Goal: Task Accomplishment & Management: Complete application form

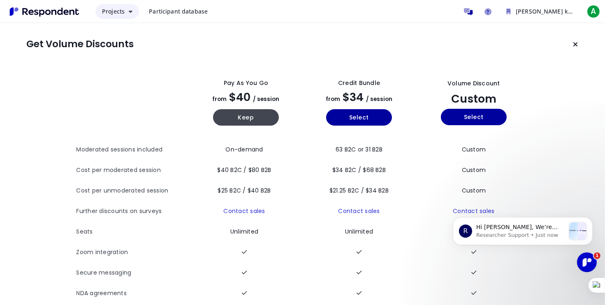
click at [116, 13] on span "Projects" at bounding box center [113, 11] width 23 height 8
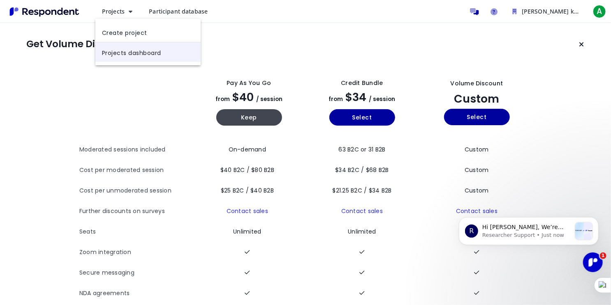
click at [145, 49] on link "Projects dashboard" at bounding box center [147, 52] width 105 height 20
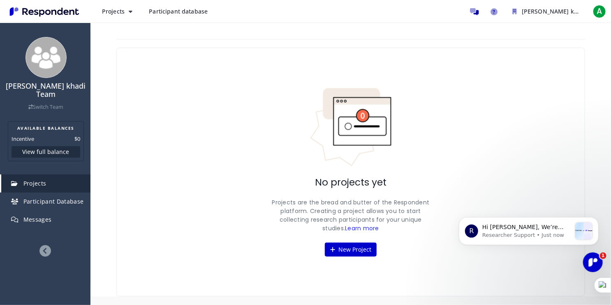
click at [157, 12] on span "Participant database" at bounding box center [178, 11] width 59 height 8
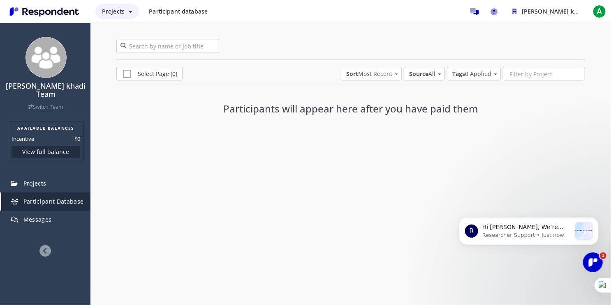
click at [116, 10] on span "Projects" at bounding box center [113, 11] width 23 height 8
click at [136, 51] on link "Projects dashboard" at bounding box center [147, 52] width 105 height 20
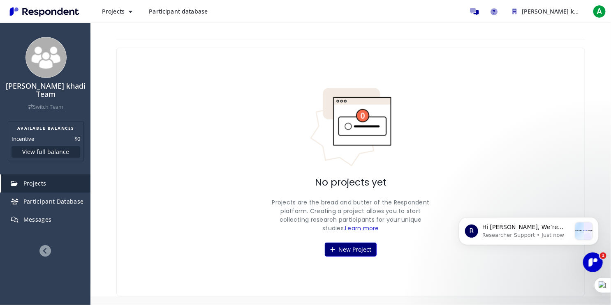
click at [365, 245] on button "New Project" at bounding box center [351, 250] width 52 height 14
click at [364, 246] on button "New Project" at bounding box center [351, 250] width 52 height 14
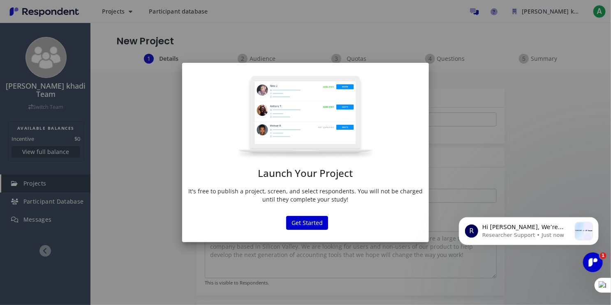
click at [321, 180] on div "Launch Your Project It's free to publish a project, screen, and select responde…" at bounding box center [305, 141] width 247 height 133
click at [320, 223] on button "Get Started" at bounding box center [307, 223] width 42 height 14
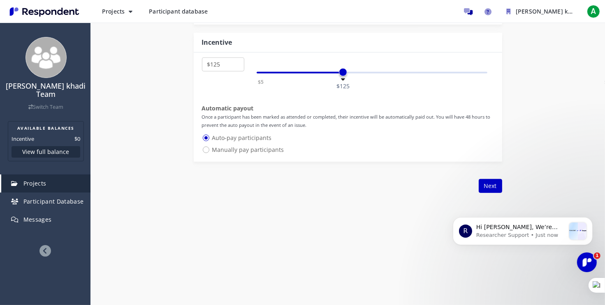
scroll to position [484, 0]
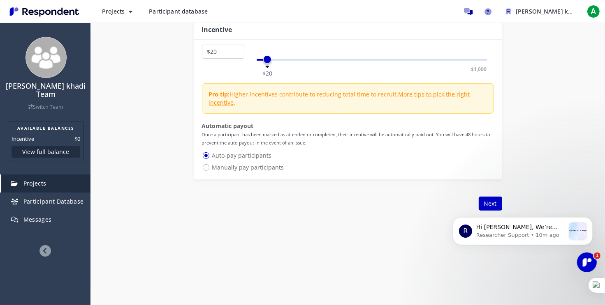
select select "number:15"
drag, startPoint x: 342, startPoint y: 60, endPoint x: 265, endPoint y: 63, distance: 76.5
click at [265, 61] on div "$5 $1,000 $15" at bounding box center [371, 60] width 231 height 2
click at [61, 198] on span "Participant Database" at bounding box center [53, 202] width 60 height 8
click at [61, 197] on link "Participant Database" at bounding box center [45, 202] width 89 height 18
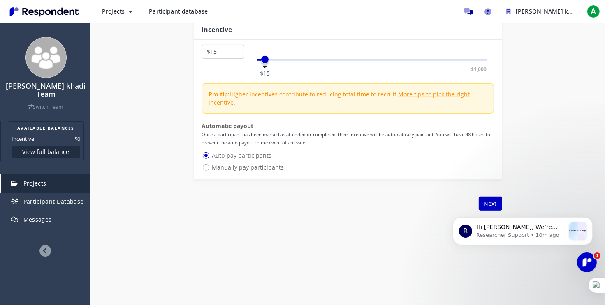
click at [52, 146] on button "View full balance" at bounding box center [46, 152] width 69 height 12
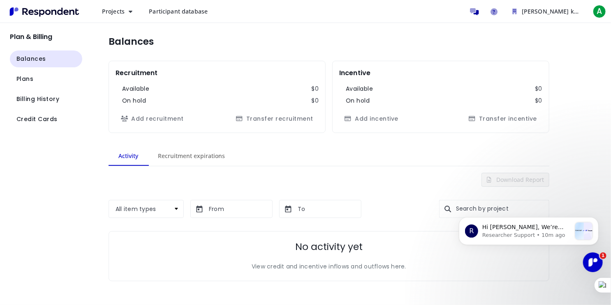
click at [160, 13] on span "Participant database" at bounding box center [178, 11] width 59 height 8
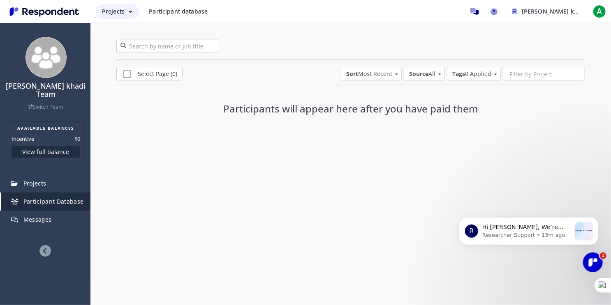
click at [104, 12] on span "Projects" at bounding box center [113, 11] width 23 height 8
click at [66, 17] on md-backdrop at bounding box center [305, 152] width 611 height 305
click at [65, 13] on img "Main navigation" at bounding box center [45, 12] width 76 height 14
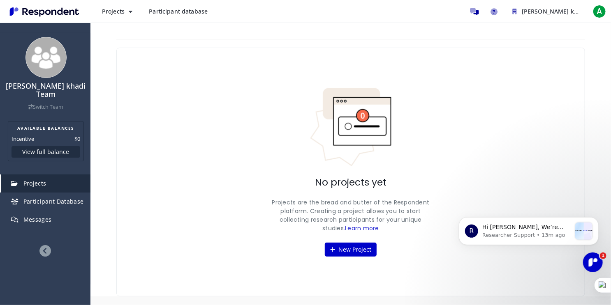
click at [173, 14] on span "Participant database" at bounding box center [178, 11] width 59 height 8
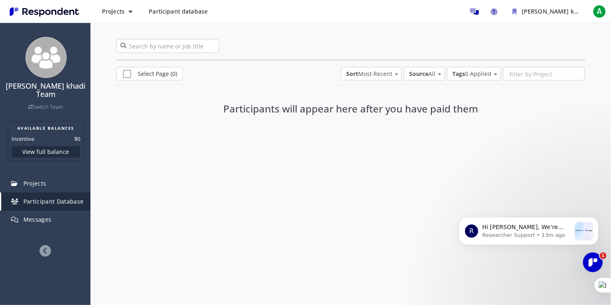
click at [106, 19] on div "Projects Participant database [PERSON_NAME] khadi Team Available Balances Incen…" at bounding box center [351, 11] width 512 height 16
click at [114, 12] on span "Projects" at bounding box center [113, 11] width 23 height 8
click at [123, 37] on link "Create project" at bounding box center [147, 32] width 105 height 20
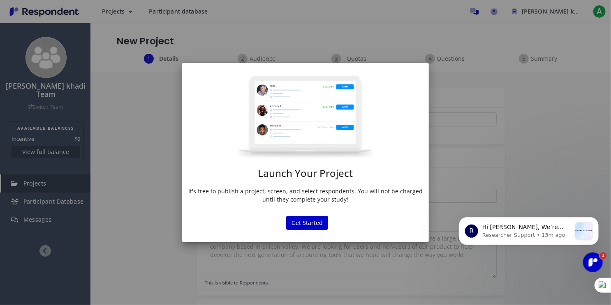
click at [74, 84] on div "Launch Your Project It's free to publish a project, screen, and select responde…" at bounding box center [305, 152] width 611 height 305
click at [306, 221] on button "Get Started" at bounding box center [307, 223] width 42 height 14
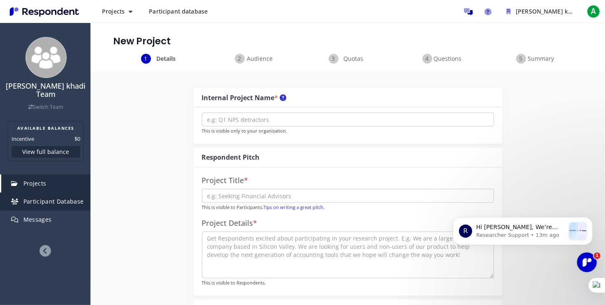
click at [63, 198] on span "Participant Database" at bounding box center [53, 202] width 60 height 8
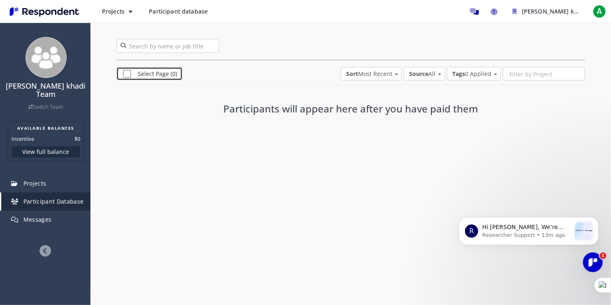
click at [143, 70] on span "Select Page (0)" at bounding box center [150, 75] width 54 height 10
checkbox input "true"
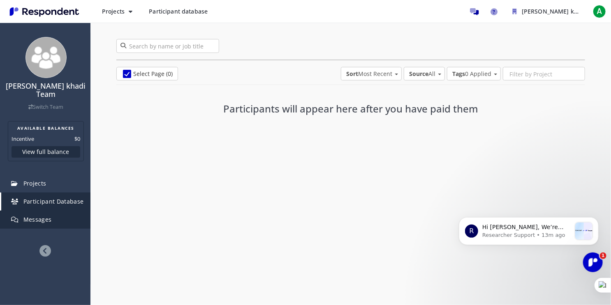
click at [47, 216] on span "Messages" at bounding box center [37, 220] width 28 height 8
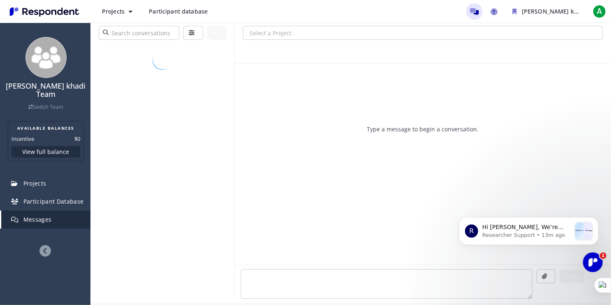
click at [47, 246] on icon at bounding box center [45, 251] width 12 height 12
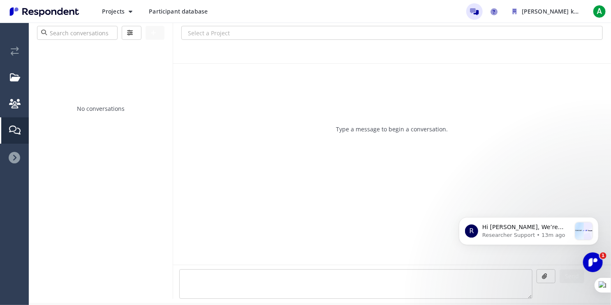
click at [58, 13] on img "Main navigation" at bounding box center [45, 12] width 76 height 14
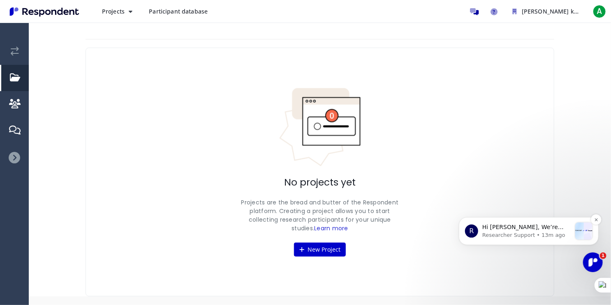
click at [515, 229] on p "Hi [PERSON_NAME], We’re excited to share that our site and platform have had a …" at bounding box center [526, 227] width 89 height 8
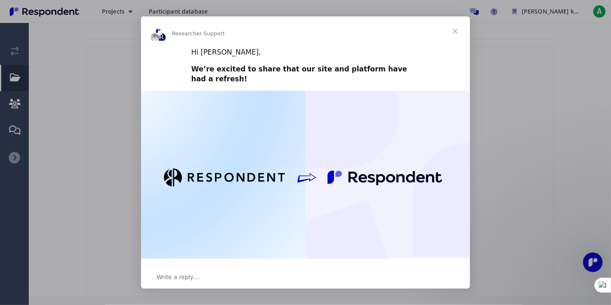
click at [348, 193] on img "Intercom messenger" at bounding box center [305, 183] width 329 height 185
click at [295, 167] on img "Intercom messenger" at bounding box center [305, 183] width 329 height 185
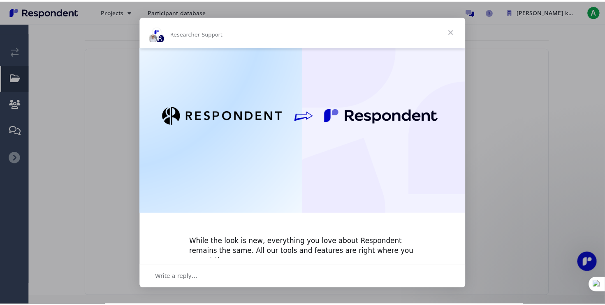
scroll to position [8, 0]
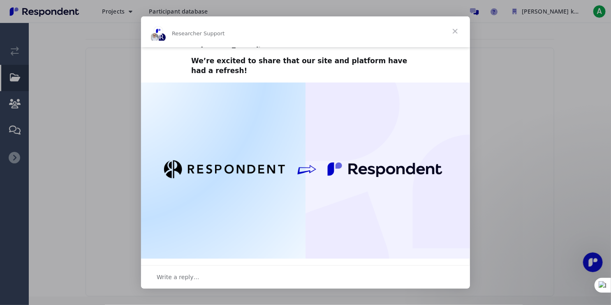
click at [90, 39] on div "Intercom messenger" at bounding box center [305, 152] width 611 height 305
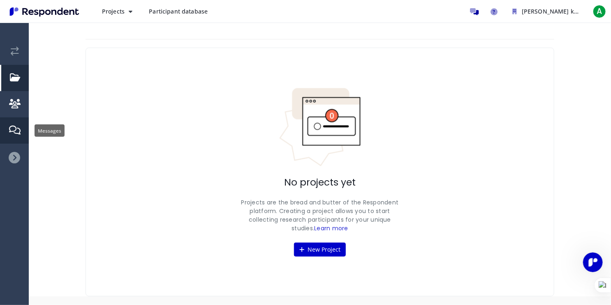
click at [16, 124] on link "Messages" at bounding box center [15, 131] width 28 height 26
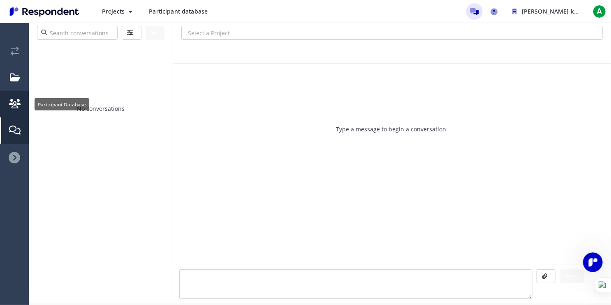
click at [19, 96] on link "Participant Database" at bounding box center [15, 104] width 28 height 26
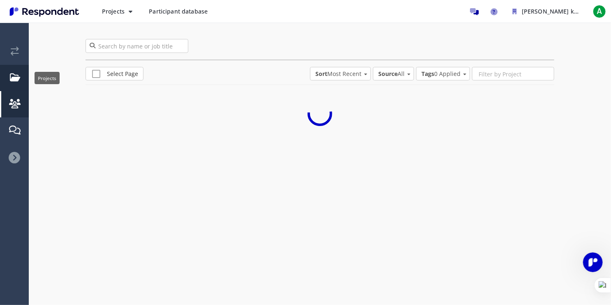
click at [21, 74] on link "Projects" at bounding box center [15, 78] width 28 height 26
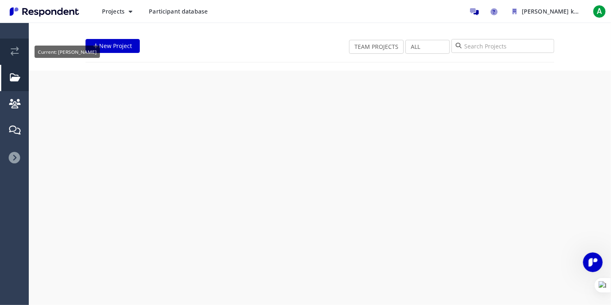
click at [16, 48] on em "Current: Ali Al khadi" at bounding box center [15, 51] width 8 height 9
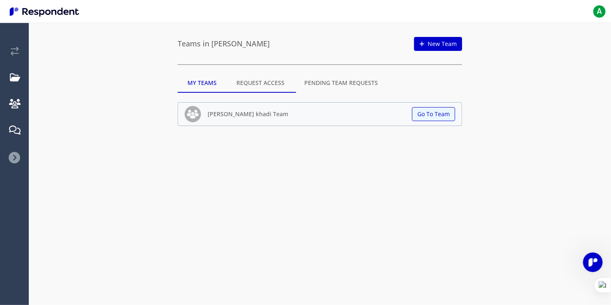
click at [298, 82] on md-tab-item "Pending Team Requests" at bounding box center [340, 83] width 93 height 20
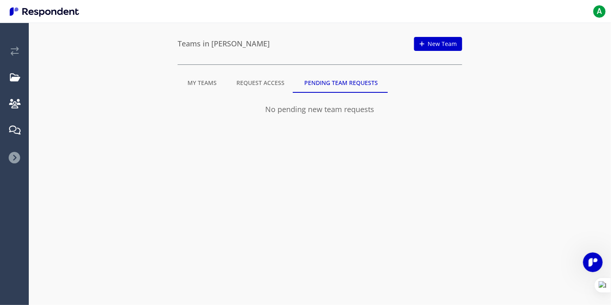
click at [275, 85] on md-tab-item "Request Access" at bounding box center [260, 83] width 68 height 20
click at [604, 16] on span "A" at bounding box center [599, 11] width 13 height 13
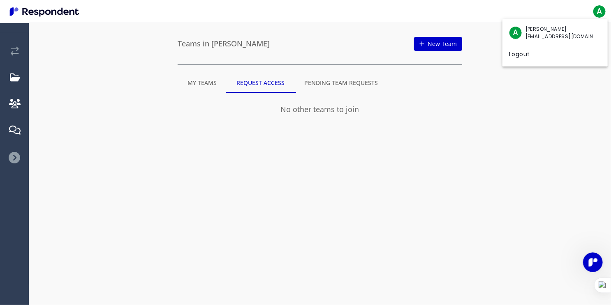
click at [466, 40] on md-backdrop at bounding box center [305, 152] width 611 height 305
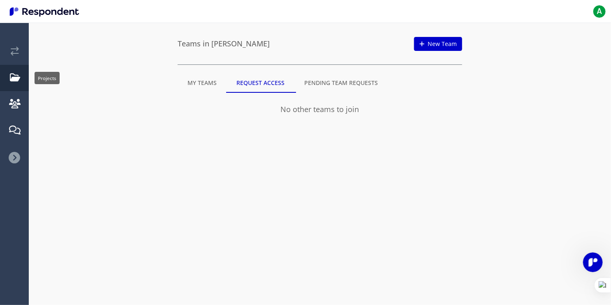
click at [19, 82] on link "Projects" at bounding box center [15, 78] width 28 height 26
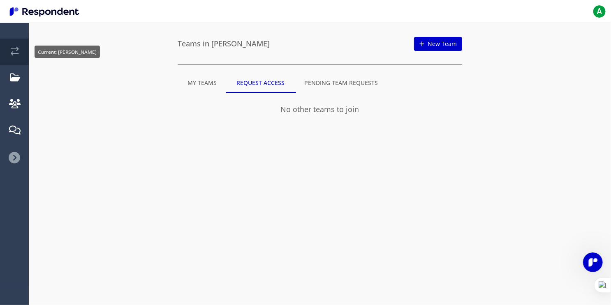
click at [15, 59] on link "Current: Ali Al khadi" at bounding box center [15, 52] width 28 height 26
click at [12, 10] on img "Main navigation" at bounding box center [45, 12] width 76 height 14
click at [600, 9] on span "A" at bounding box center [599, 11] width 13 height 13
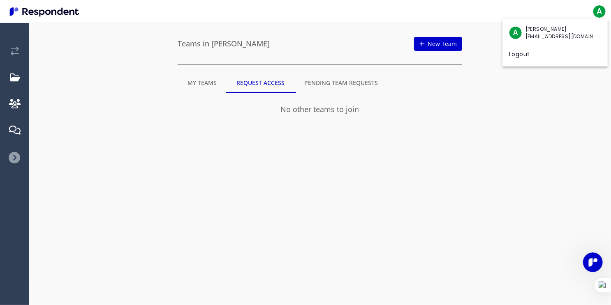
click at [336, 74] on md-backdrop at bounding box center [305, 152] width 611 height 305
click at [337, 93] on md-list "No other teams to join" at bounding box center [320, 108] width 284 height 30
click at [338, 85] on md-tab-item "Pending Team Requests" at bounding box center [340, 83] width 93 height 20
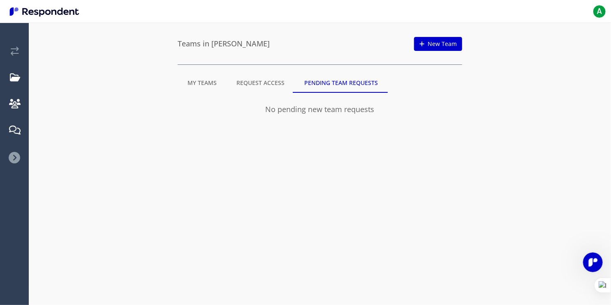
click at [199, 92] on md-tab-item "My Teams" at bounding box center [202, 83] width 49 height 20
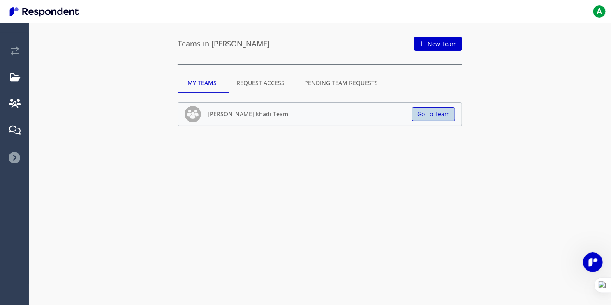
click at [448, 120] on button "Go To Team" at bounding box center [433, 114] width 43 height 14
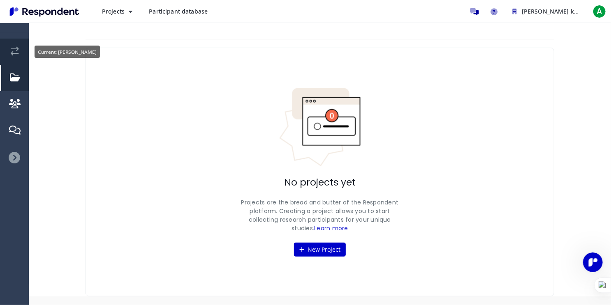
click at [19, 53] on link "Current: Ali Al khadi" at bounding box center [15, 52] width 28 height 26
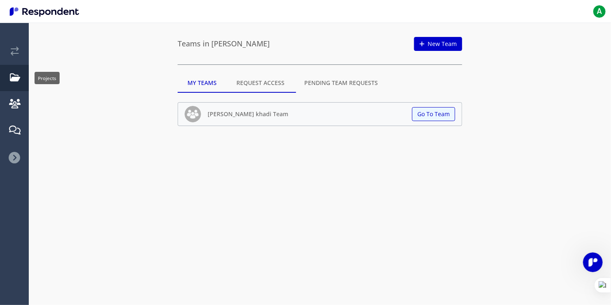
click at [16, 74] on em "Projects" at bounding box center [15, 77] width 10 height 9
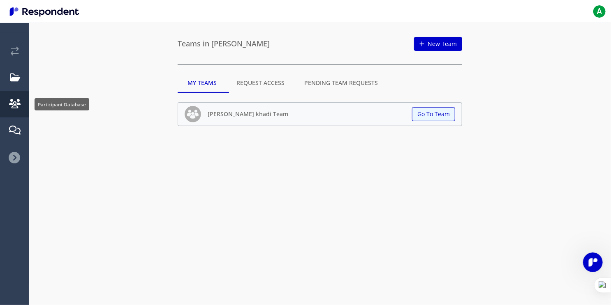
click at [19, 102] on em "Participant Database" at bounding box center [15, 103] width 12 height 9
click at [15, 108] on em "Participant Database" at bounding box center [15, 103] width 12 height 9
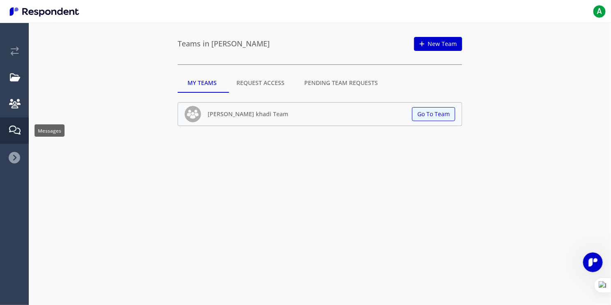
click at [14, 134] on em "Messages" at bounding box center [15, 130] width 12 height 9
click at [13, 162] on icon at bounding box center [15, 158] width 12 height 12
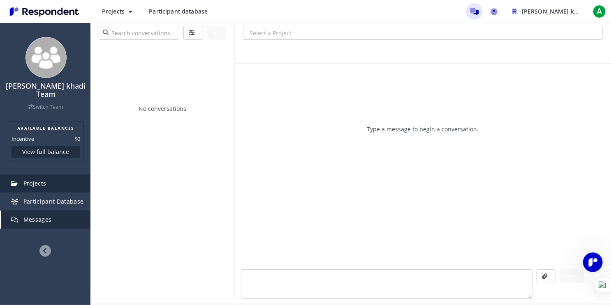
click at [60, 177] on link "Projects" at bounding box center [45, 184] width 89 height 18
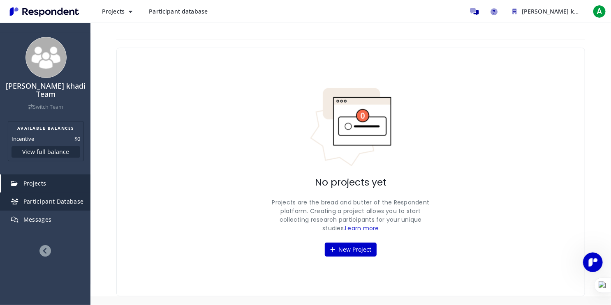
click at [58, 193] on link "Participant Database" at bounding box center [45, 202] width 89 height 18
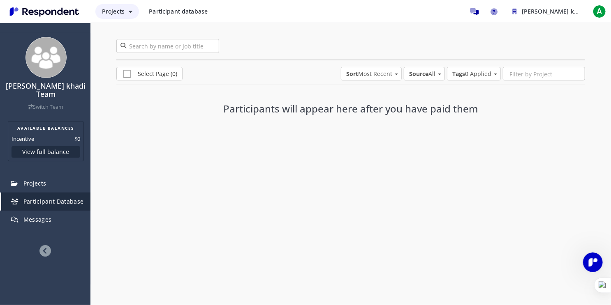
click at [123, 12] on span "Projects" at bounding box center [113, 11] width 23 height 8
click at [126, 34] on link "Create project" at bounding box center [147, 32] width 105 height 20
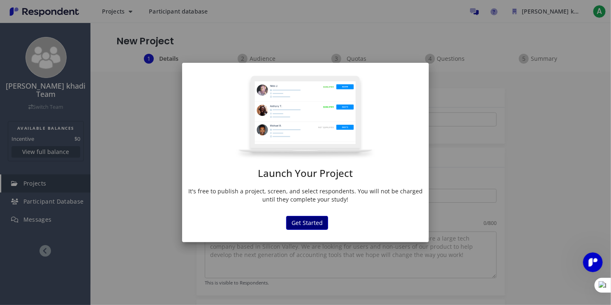
click at [313, 225] on button "Get Started" at bounding box center [307, 223] width 42 height 14
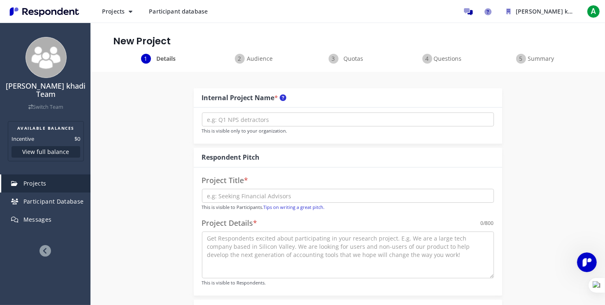
click at [254, 55] on span "Audience" at bounding box center [259, 59] width 27 height 8
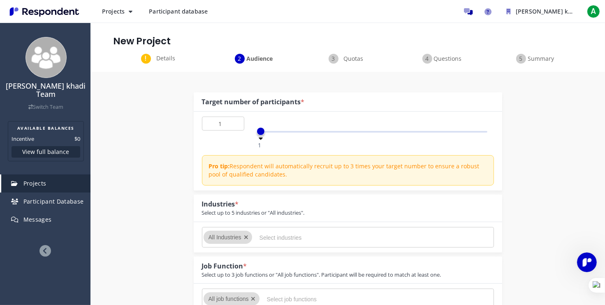
click at [342, 57] on span "Quotas" at bounding box center [353, 59] width 27 height 8
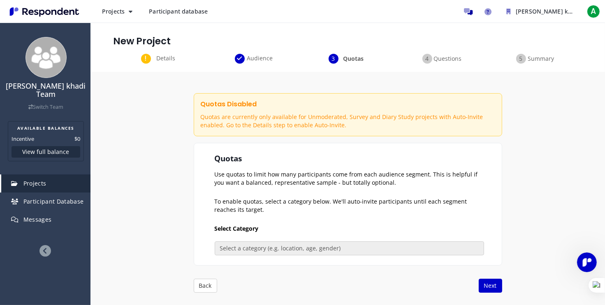
click at [441, 60] on span "Questions" at bounding box center [447, 59] width 27 height 8
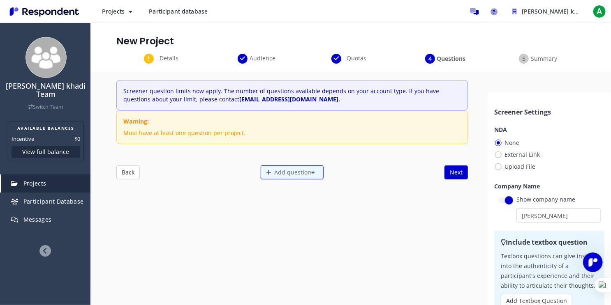
click at [523, 62] on div "Summary" at bounding box center [538, 59] width 94 height 10
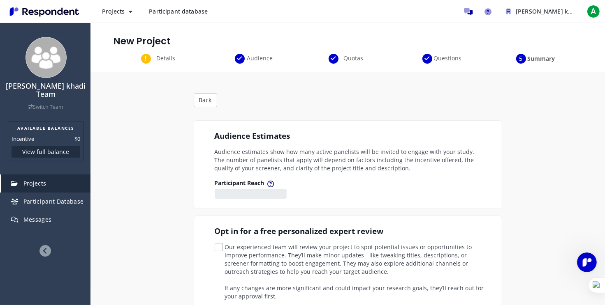
click at [548, 58] on span "Summary" at bounding box center [540, 59] width 27 height 8
click at [429, 58] on div "Questions" at bounding box center [442, 59] width 94 height 10
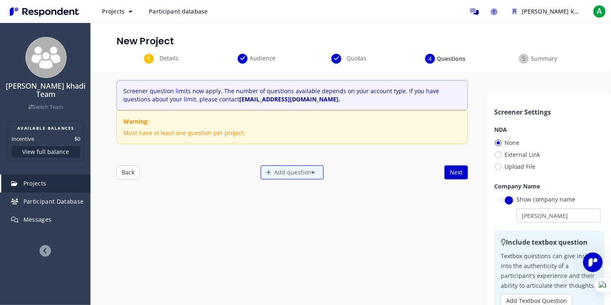
click at [343, 60] on span "Quotas" at bounding box center [356, 58] width 27 height 8
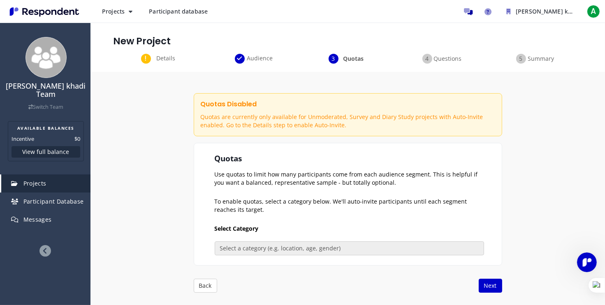
click at [267, 59] on span "Audience" at bounding box center [259, 58] width 27 height 8
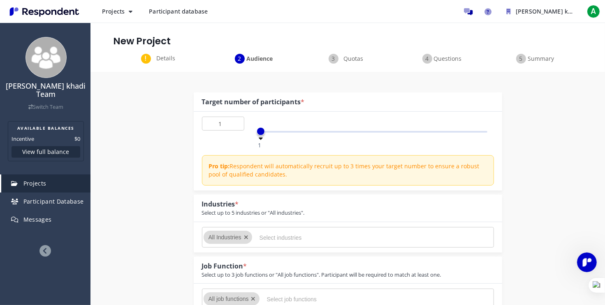
click at [166, 64] on div "Details Audience Quotas Questions Summary" at bounding box center [347, 63] width 514 height 18
click at [161, 59] on span "Details" at bounding box center [165, 58] width 27 height 8
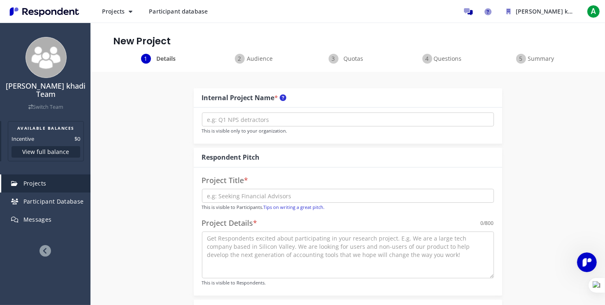
click at [60, 146] on button "View full balance" at bounding box center [46, 152] width 69 height 12
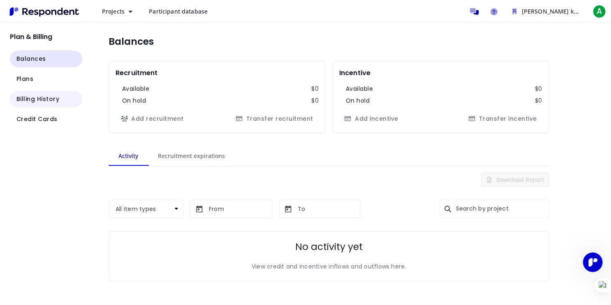
click at [53, 104] on button "Billing History" at bounding box center [46, 99] width 72 height 17
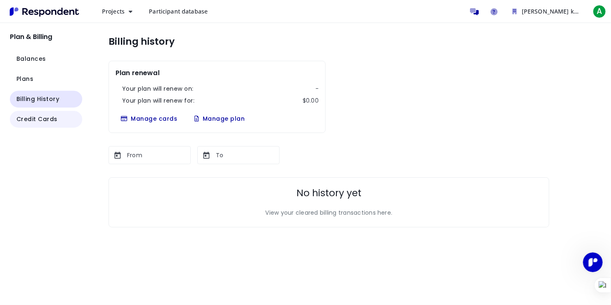
click at [55, 121] on span "Credit Cards" at bounding box center [36, 119] width 41 height 9
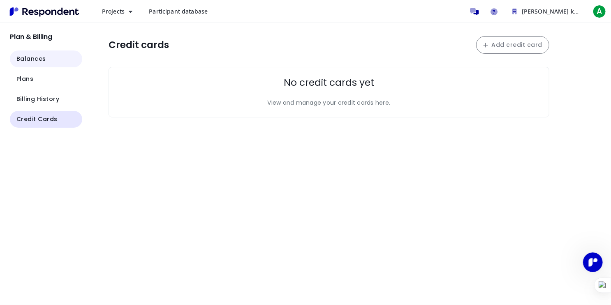
click at [47, 61] on button "Balances" at bounding box center [46, 59] width 72 height 17
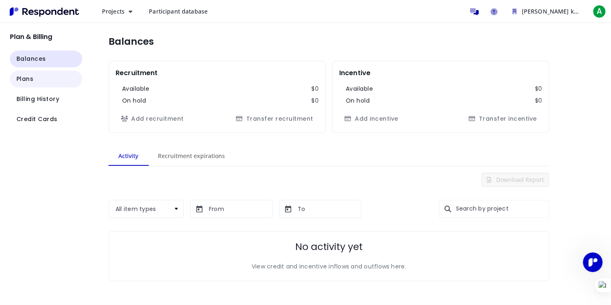
click at [21, 77] on span "Plans" at bounding box center [24, 79] width 17 height 9
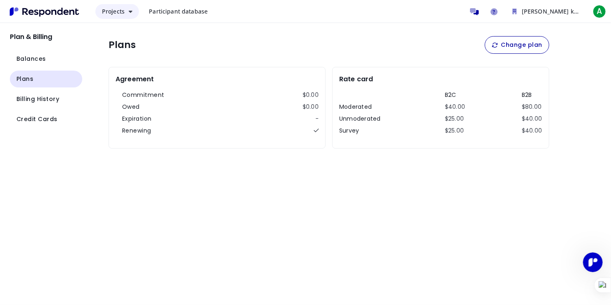
click at [109, 11] on span "Projects" at bounding box center [113, 11] width 23 height 8
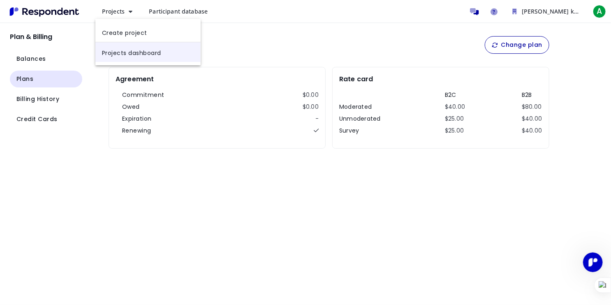
click at [118, 51] on link "Projects dashboard" at bounding box center [147, 52] width 105 height 20
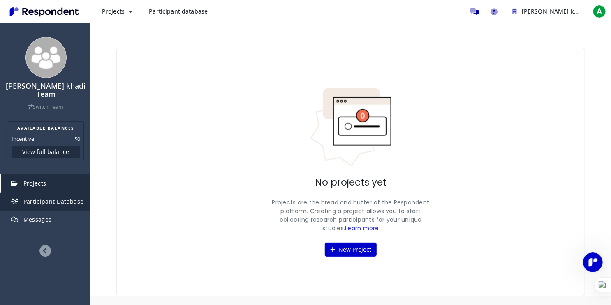
click at [65, 193] on link "Participant Database" at bounding box center [45, 202] width 89 height 18
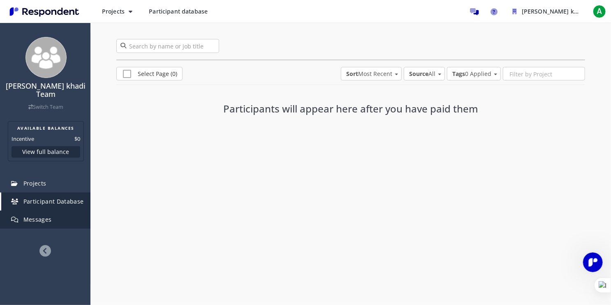
click at [59, 211] on link "Messages" at bounding box center [45, 220] width 89 height 18
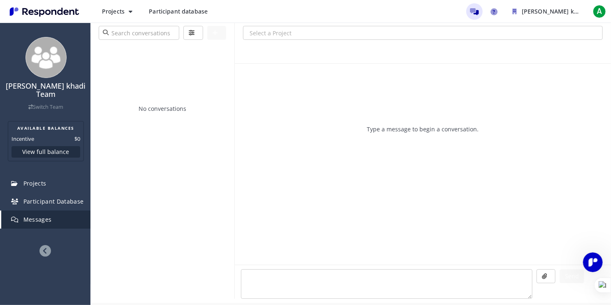
click at [226, 90] on div "No conversations" at bounding box center [162, 171] width 144 height 256
click at [129, 6] on button "Projects" at bounding box center [117, 11] width 44 height 15
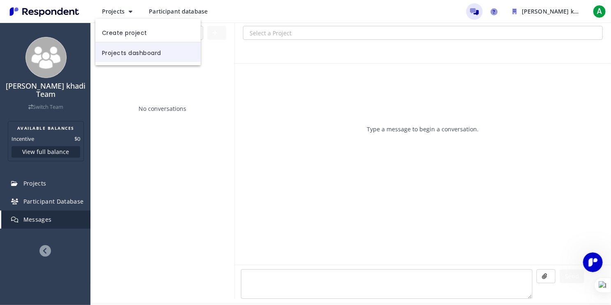
click at [127, 46] on link "Projects dashboard" at bounding box center [147, 52] width 105 height 20
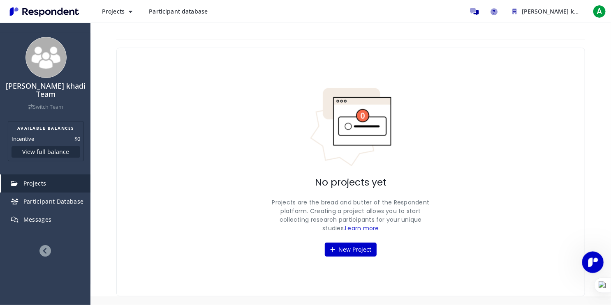
click at [582, 259] on html at bounding box center [592, 262] width 20 height 20
click at [132, 10] on icon "Main navigation" at bounding box center [131, 12] width 4 height 6
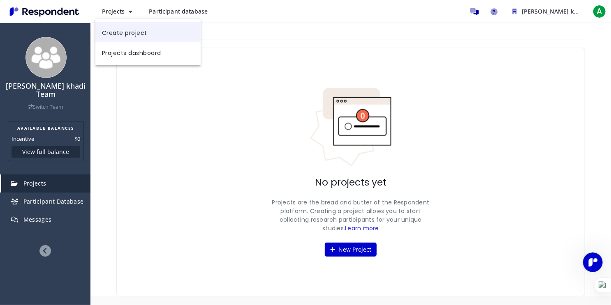
click at [148, 40] on link "Create project" at bounding box center [147, 32] width 105 height 20
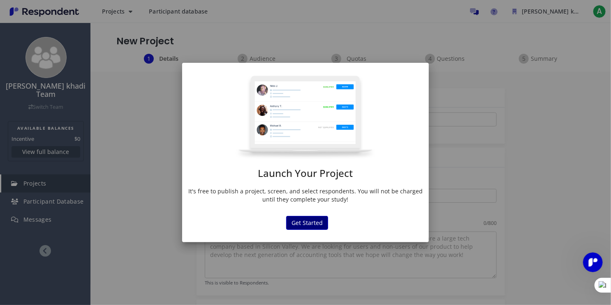
click at [318, 219] on button "Get Started" at bounding box center [307, 223] width 42 height 14
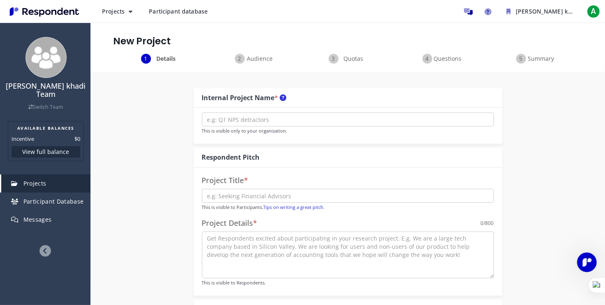
click at [240, 60] on div "Audience" at bounding box center [254, 59] width 94 height 10
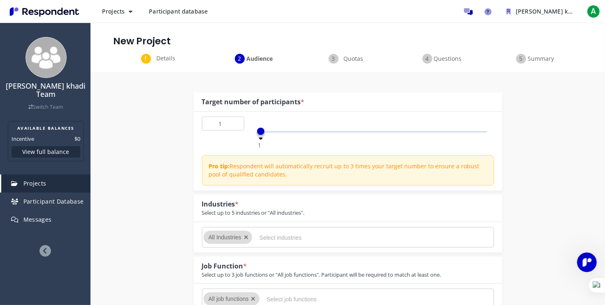
click at [46, 245] on icon at bounding box center [45, 251] width 12 height 12
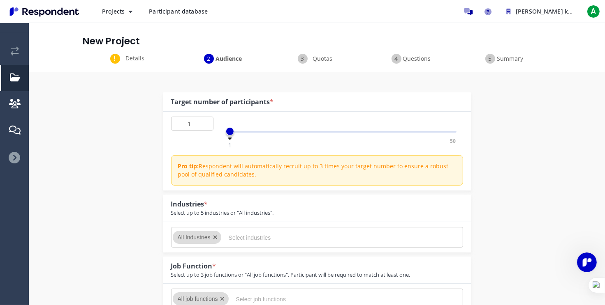
click at [159, 13] on span "Participant database" at bounding box center [178, 11] width 59 height 8
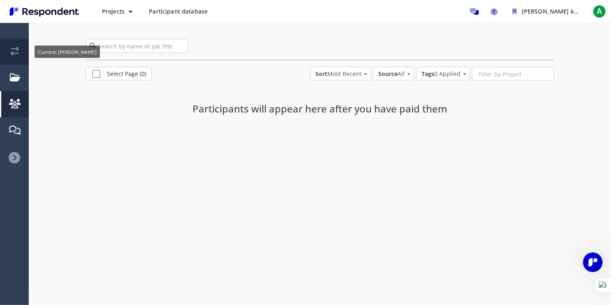
click at [21, 46] on link "Current: Ali Al khadi" at bounding box center [15, 52] width 28 height 26
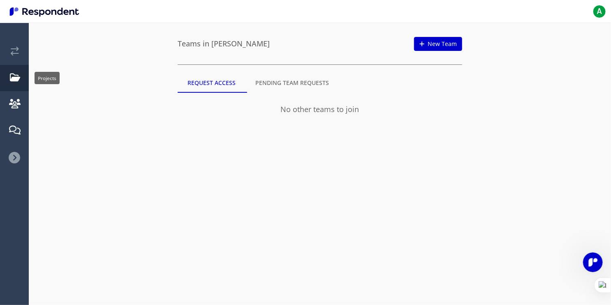
click at [21, 80] on link "Projects" at bounding box center [15, 78] width 28 height 26
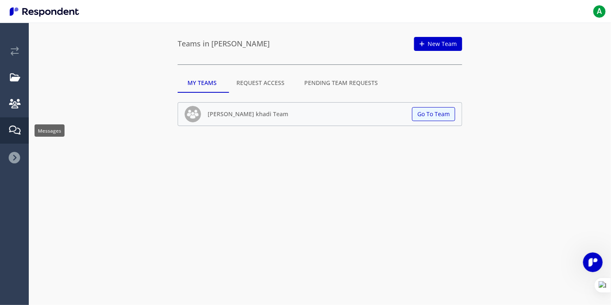
click at [28, 141] on link "Messages" at bounding box center [15, 131] width 28 height 26
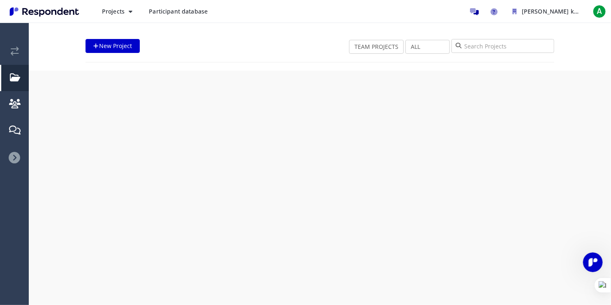
click at [9, 161] on icon at bounding box center [15, 158] width 12 height 12
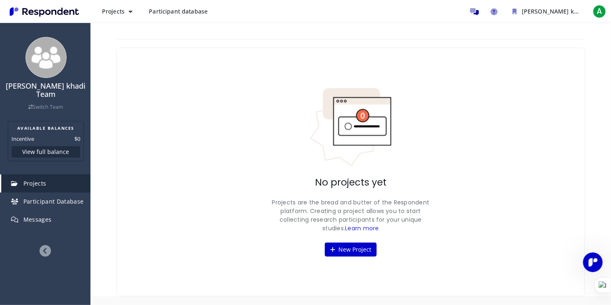
click at [49, 245] on icon at bounding box center [45, 251] width 12 height 12
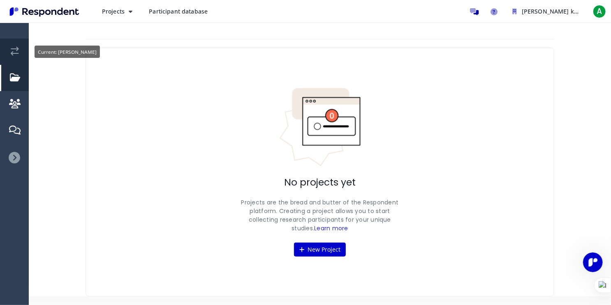
click at [12, 41] on link "Current: Ali Al khadi" at bounding box center [15, 52] width 28 height 26
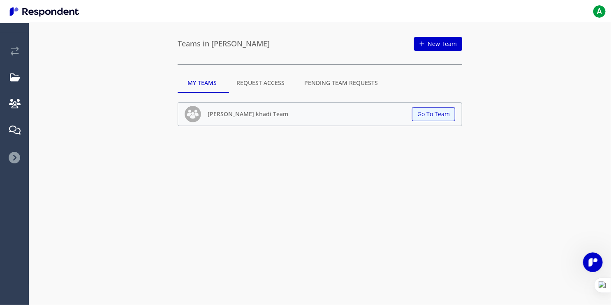
click at [268, 82] on md-tab-item "Request Access" at bounding box center [260, 83] width 68 height 20
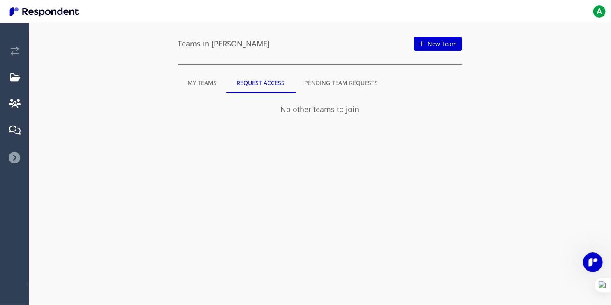
click at [306, 87] on md-tab-item "Pending Team Requests" at bounding box center [340, 83] width 93 height 20
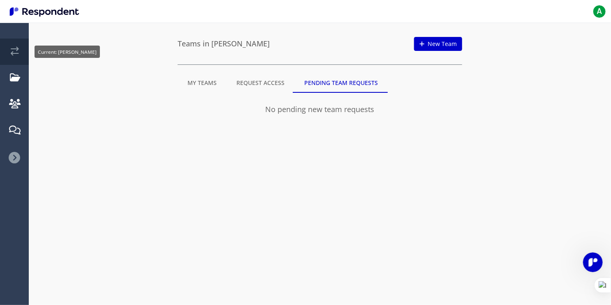
click at [9, 51] on link "Current: Ali Al khadi" at bounding box center [15, 52] width 28 height 26
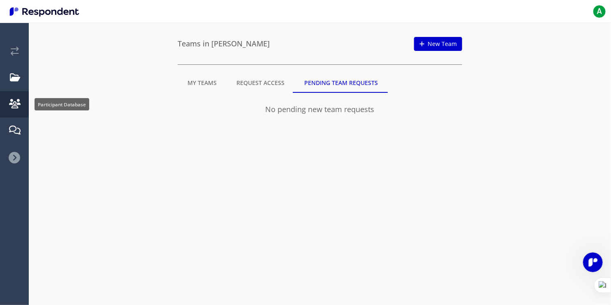
click at [9, 105] on em "Participant Database" at bounding box center [15, 103] width 12 height 9
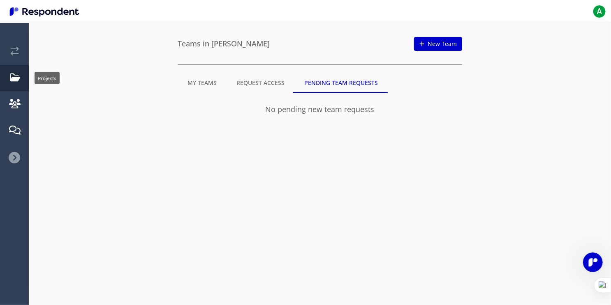
click at [10, 83] on link "Projects" at bounding box center [15, 78] width 28 height 26
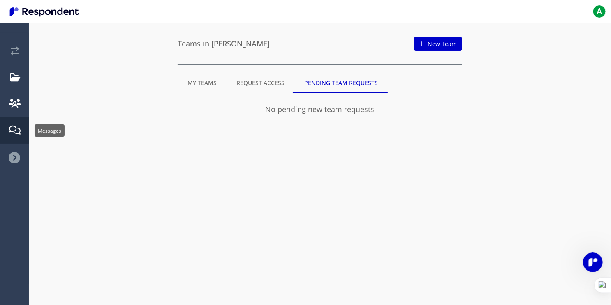
click at [15, 128] on em "Messages" at bounding box center [15, 130] width 12 height 9
click at [18, 149] on ul "[PERSON_NAME] khadi Team Switch Team AVAILABLE BALANCES Incentive $0 View full …" at bounding box center [14, 102] width 29 height 139
click at [18, 155] on icon at bounding box center [15, 158] width 12 height 12
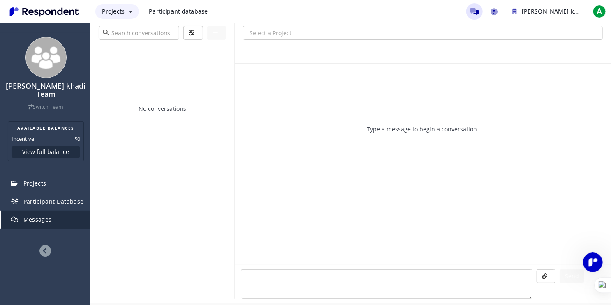
click at [118, 15] on span "Projects" at bounding box center [113, 11] width 23 height 8
click at [114, 41] on link "Create project" at bounding box center [147, 32] width 105 height 20
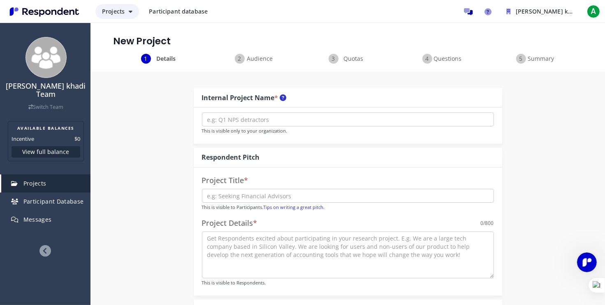
click at [115, 14] on span "Projects" at bounding box center [113, 11] width 23 height 8
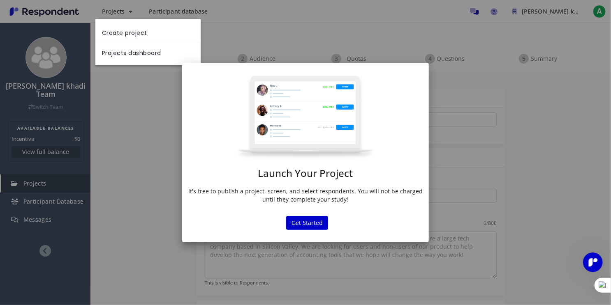
click at [118, 55] on div "Launch Your Project It's free to publish a project, screen, and select responde…" at bounding box center [305, 152] width 611 height 305
drag, startPoint x: 314, startPoint y: 222, endPoint x: 308, endPoint y: 218, distance: 6.6
click at [313, 221] on button "Get Started" at bounding box center [307, 223] width 42 height 14
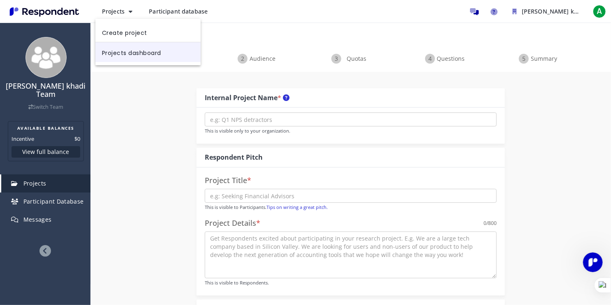
click at [126, 61] on link "Projects dashboard" at bounding box center [147, 52] width 105 height 20
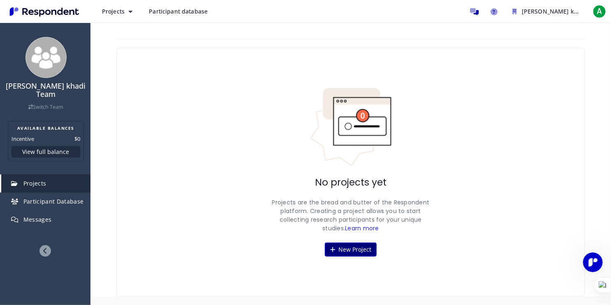
click at [367, 247] on button "New Project" at bounding box center [351, 250] width 52 height 14
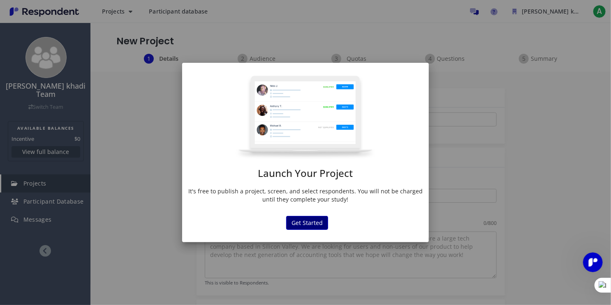
click at [315, 222] on button "Get Started" at bounding box center [307, 223] width 42 height 14
